Goal: Information Seeking & Learning: Compare options

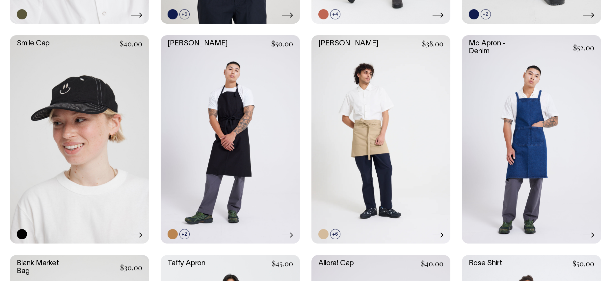
scroll to position [944, 0]
click at [358, 234] on link at bounding box center [359, 234] width 10 height 10
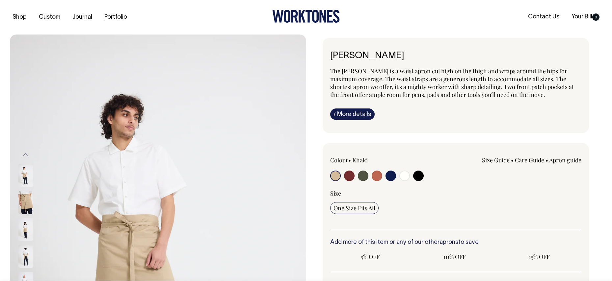
radio input "true"
select select "Rust"
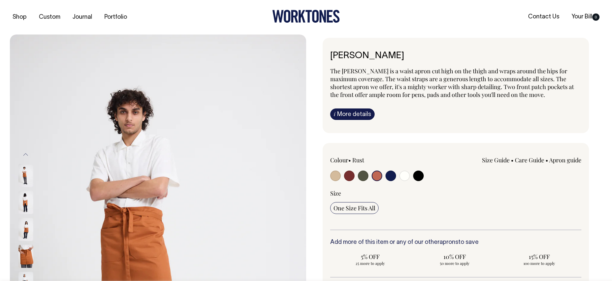
click at [376, 174] on input "radio" at bounding box center [377, 176] width 11 height 11
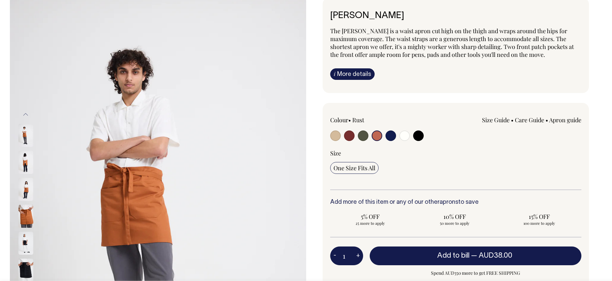
click at [361, 140] on input "radio" at bounding box center [363, 136] width 11 height 11
radio input "true"
select select "Olive"
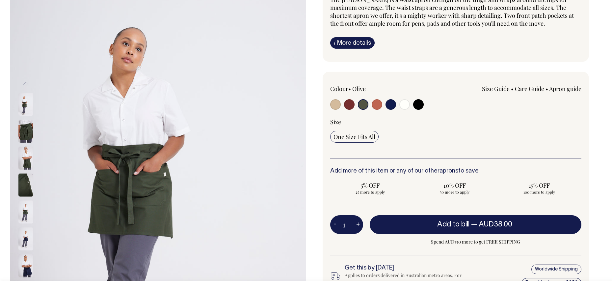
scroll to position [71, 0]
click at [418, 101] on input "radio" at bounding box center [418, 104] width 11 height 11
radio input "true"
select select "Black"
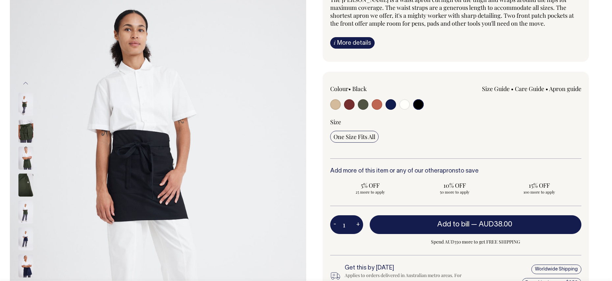
click at [417, 103] on input "radio" at bounding box center [418, 104] width 11 height 11
click at [377, 106] on input "radio" at bounding box center [377, 104] width 11 height 11
radio input "true"
select select "Rust"
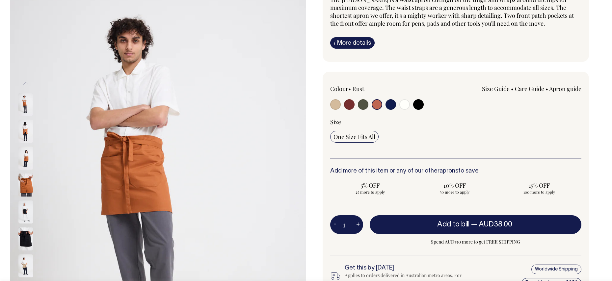
click at [362, 106] on input "radio" at bounding box center [363, 104] width 11 height 11
radio input "true"
select select "Olive"
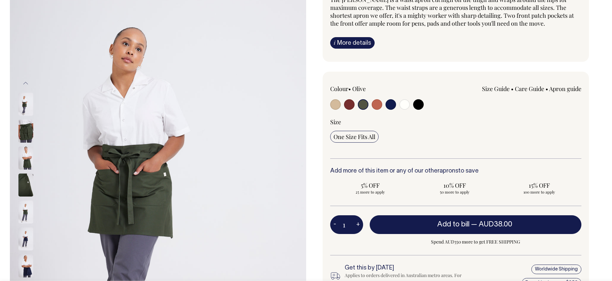
click at [338, 106] on input "radio" at bounding box center [335, 104] width 11 height 11
radio input "true"
select select "Khaki"
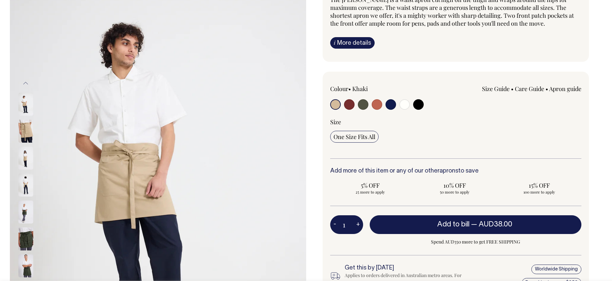
click at [362, 105] on input "radio" at bounding box center [363, 104] width 11 height 11
radio input "true"
select select "Olive"
